Goal: Information Seeking & Learning: Learn about a topic

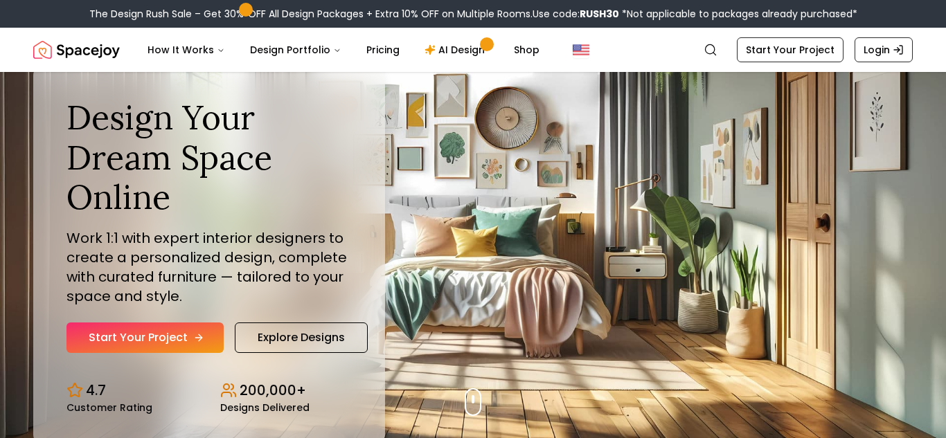
click at [182, 332] on link "Start Your Project" at bounding box center [144, 338] width 157 height 30
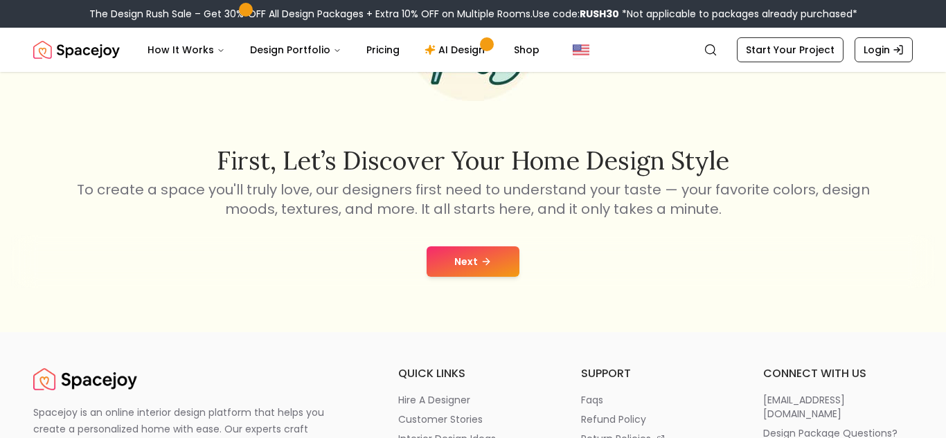
click at [447, 255] on button "Next" at bounding box center [472, 261] width 93 height 30
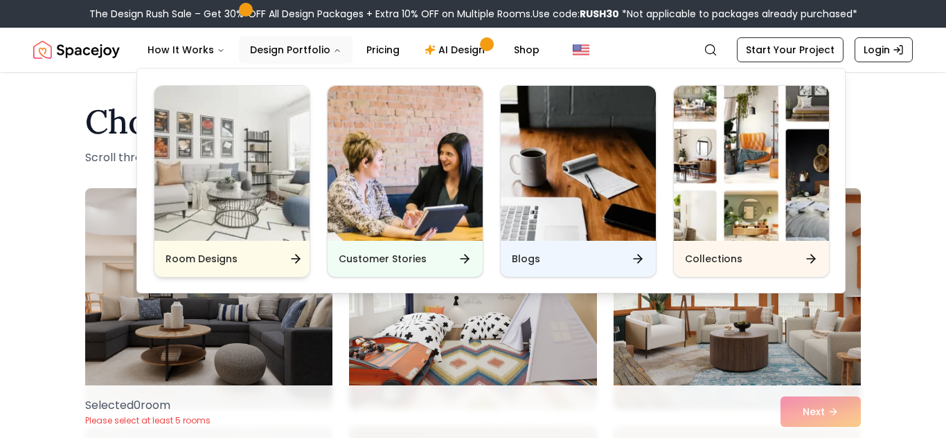
click at [281, 251] on div "Room Designs" at bounding box center [231, 259] width 155 height 36
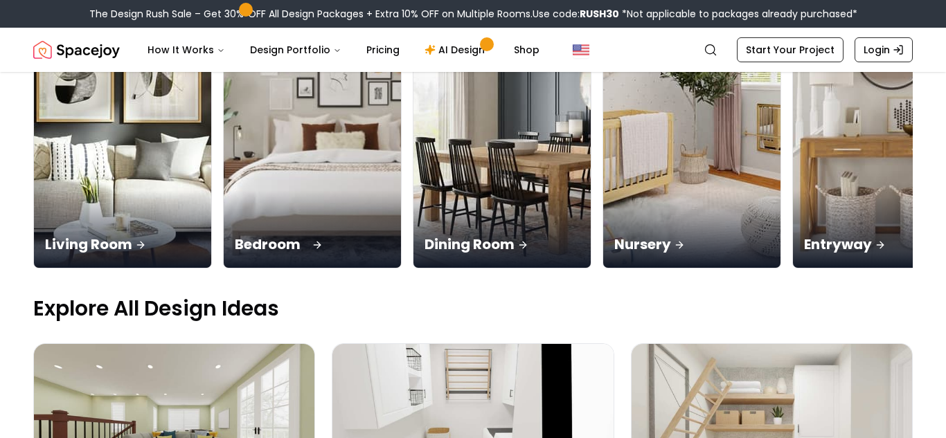
scroll to position [259, 0]
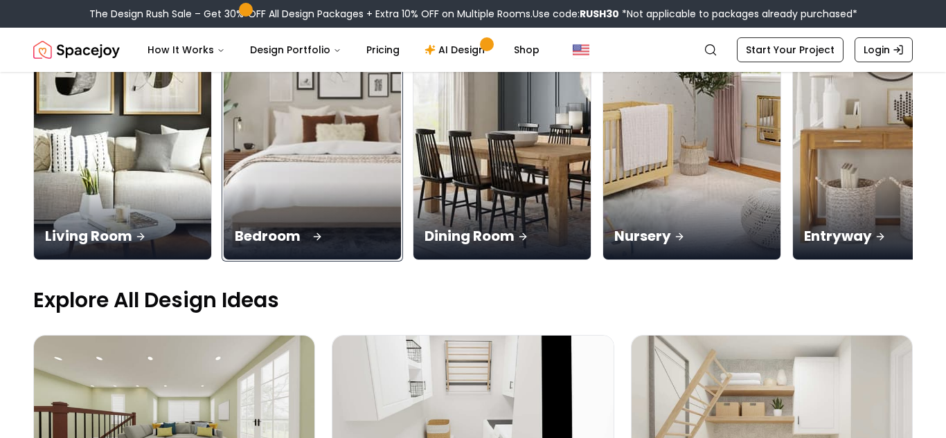
click at [327, 232] on p "Bedroom" at bounding box center [312, 235] width 155 height 19
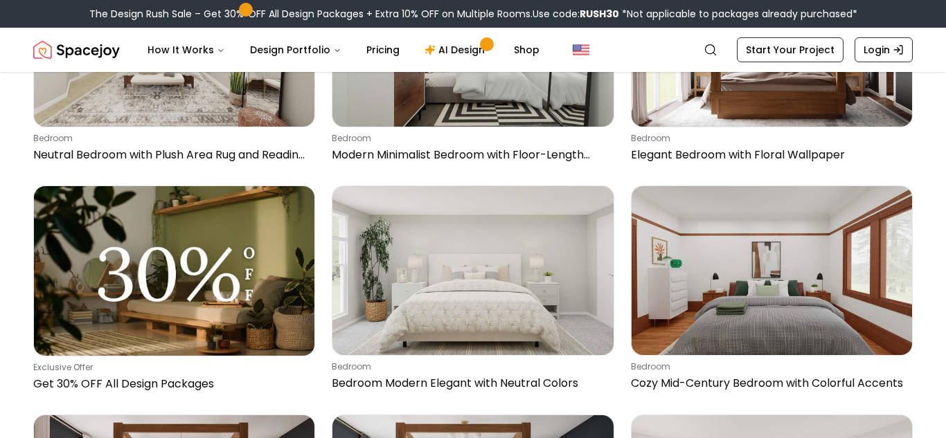
scroll to position [235, 0]
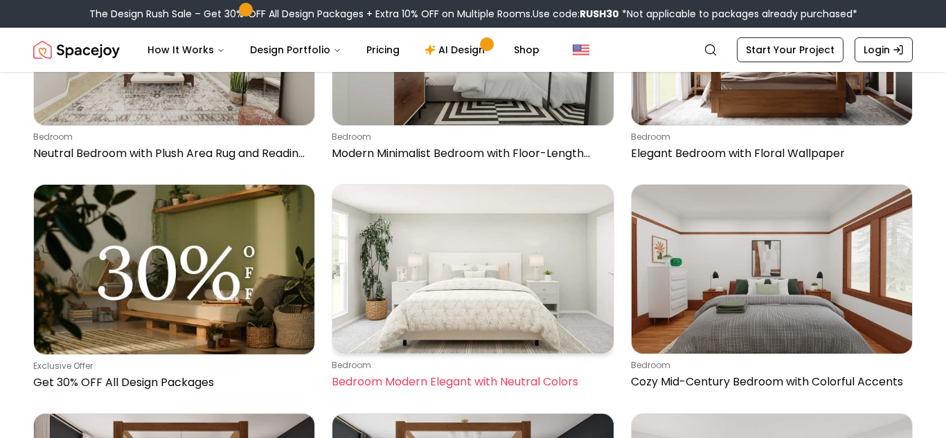
click at [513, 278] on img at bounding box center [472, 269] width 280 height 168
